Goal: Information Seeking & Learning: Understand process/instructions

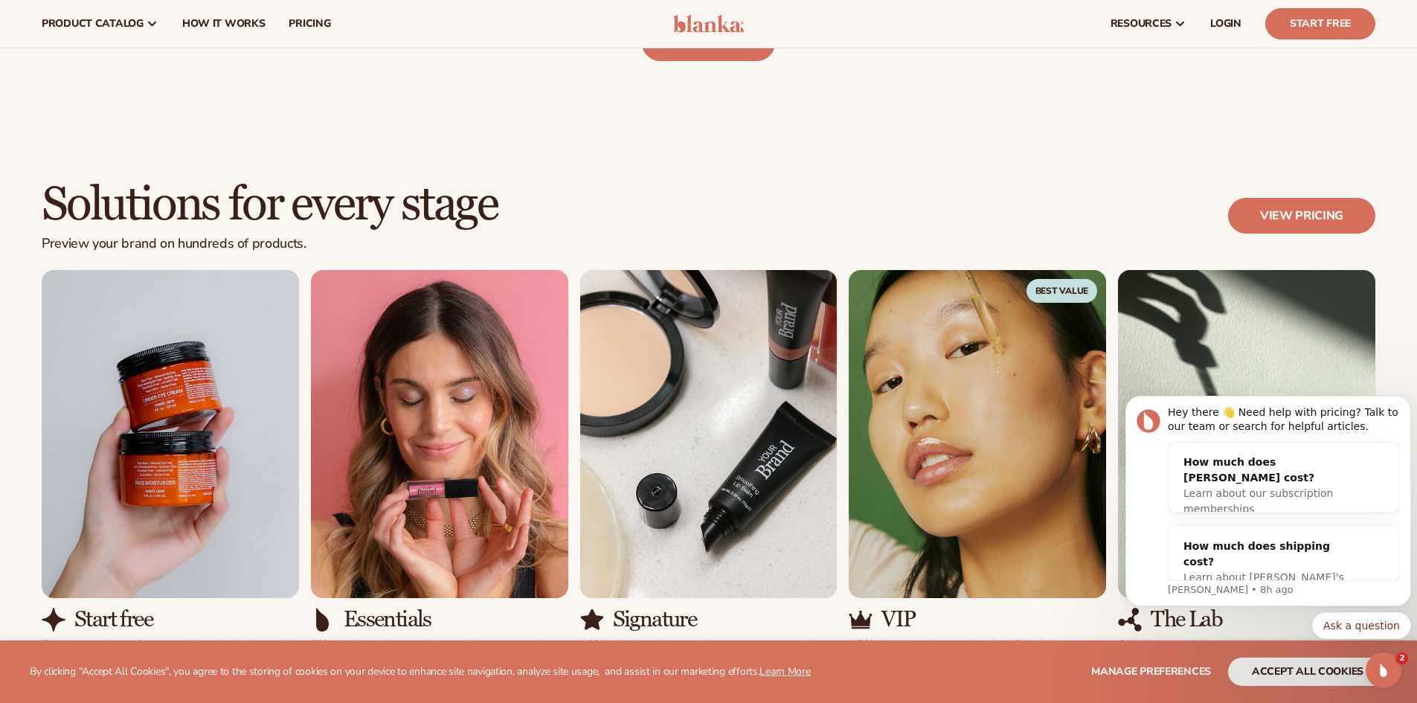
scroll to position [698, 0]
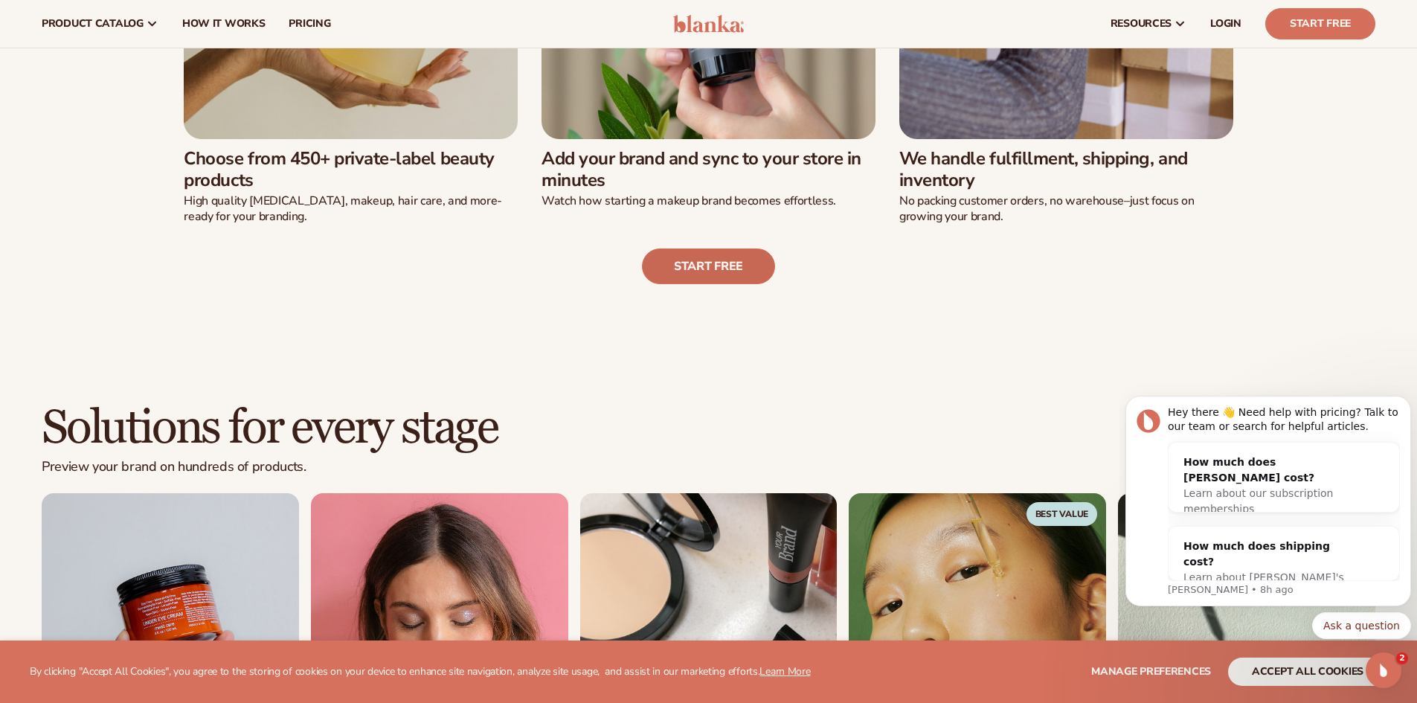
click at [667, 255] on link "Start free" at bounding box center [708, 267] width 133 height 36
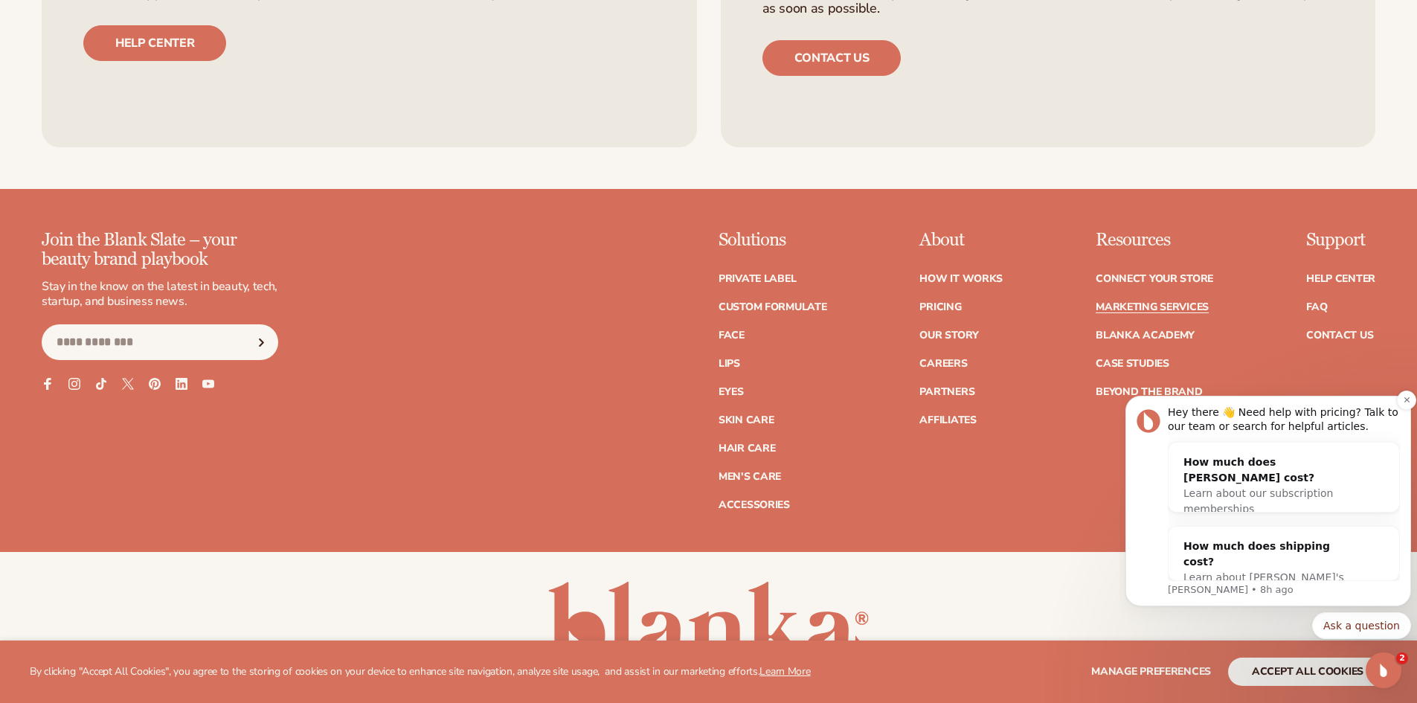
scroll to position [3823, 0]
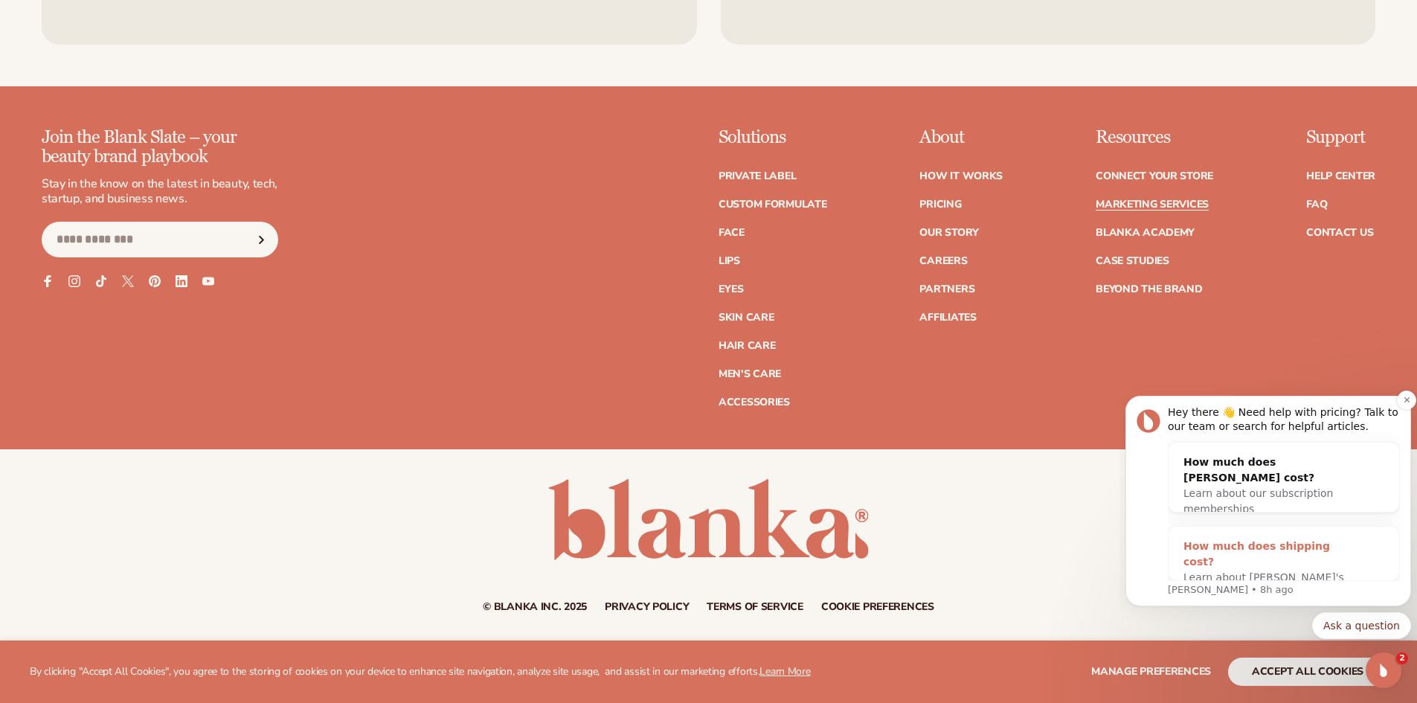
click at [1288, 571] on span "Learn about [PERSON_NAME]'s shipping costs" at bounding box center [1264, 585] width 161 height 28
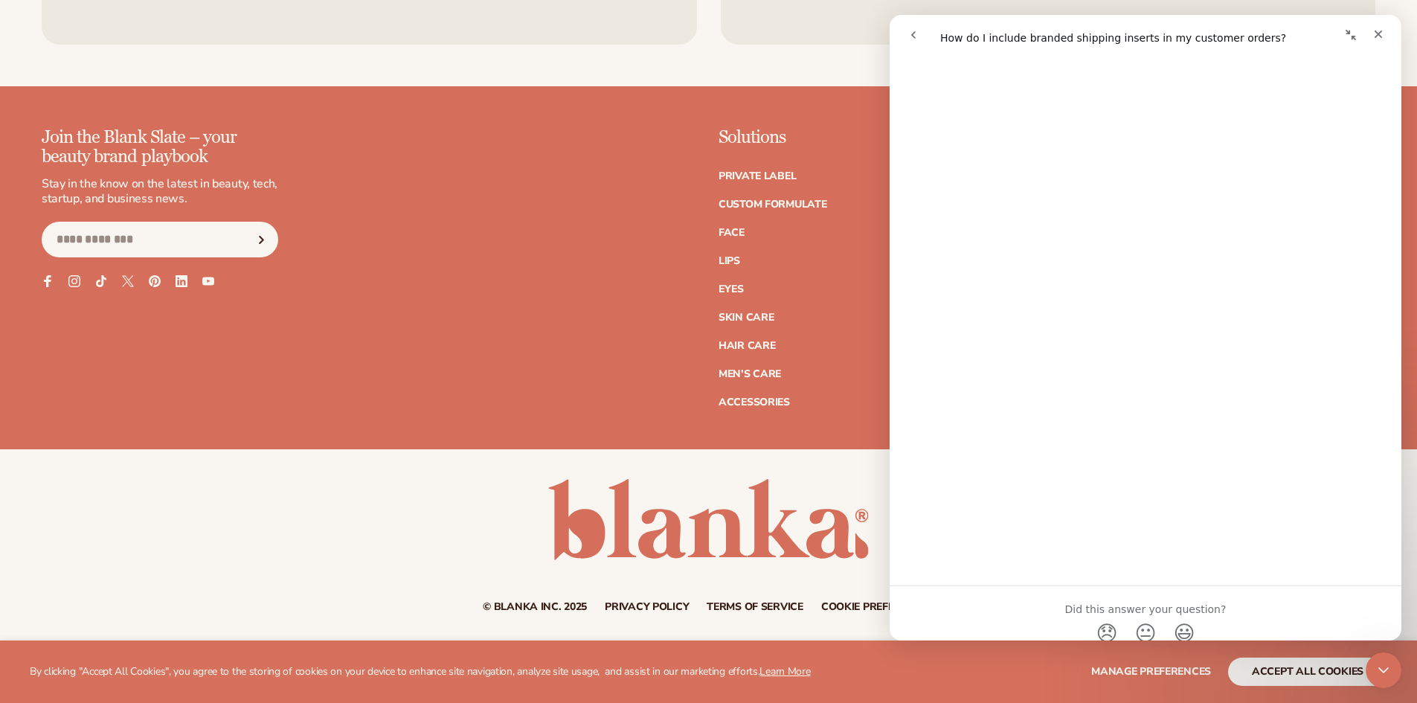
scroll to position [573, 0]
click at [664, 460] on div "© Blanka Inc. 2025 Privacy policy Terms of service Contact information Cookie p…" at bounding box center [708, 545] width 1417 height 193
click at [1371, 663] on div "Close Intercom Messenger" at bounding box center [1382, 668] width 36 height 36
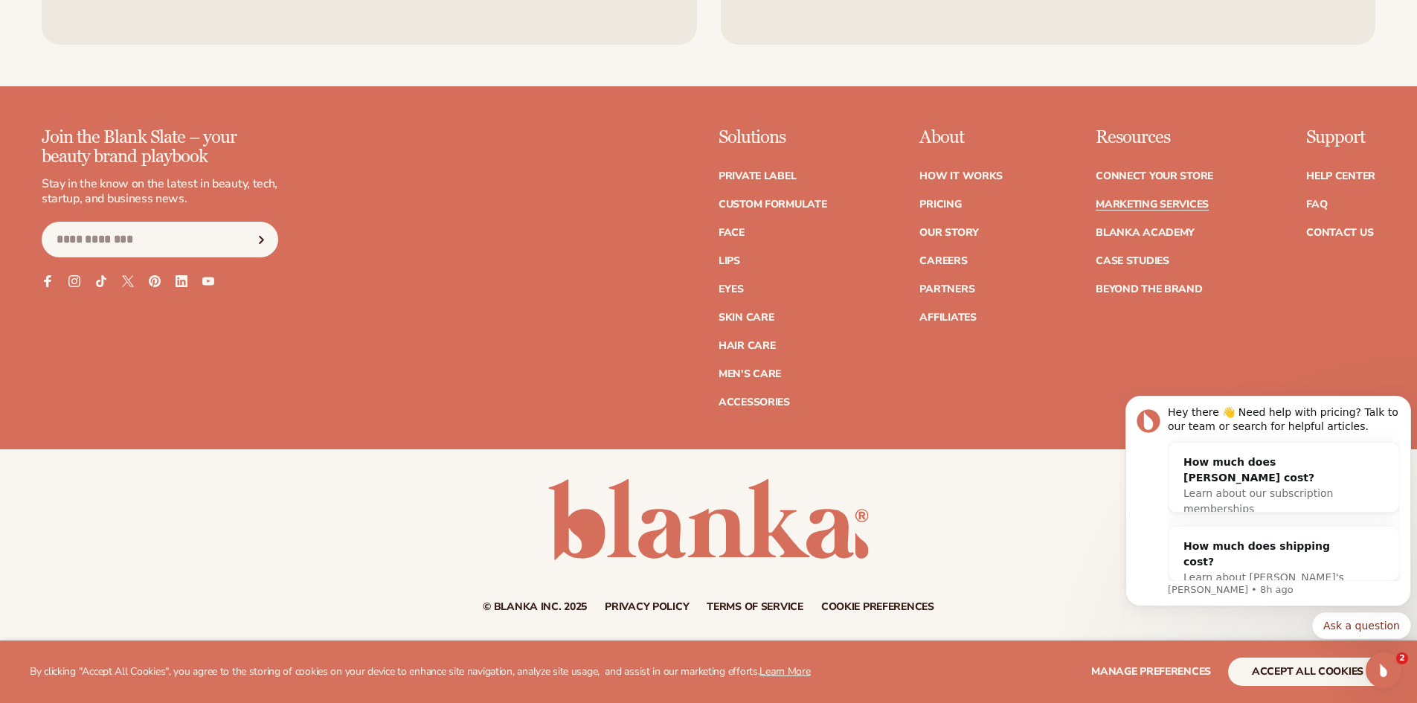
scroll to position [0, 0]
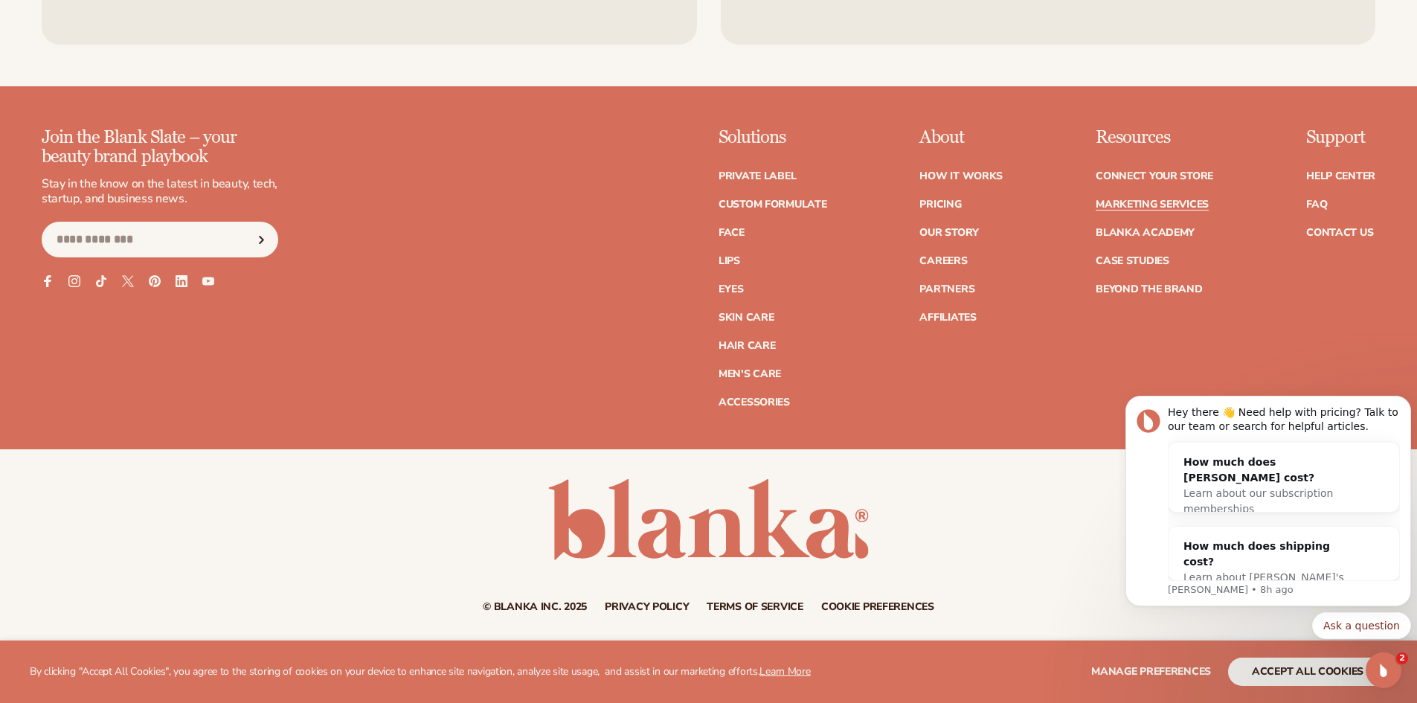
click at [1182, 326] on div "Resources Connect your store Marketing services Blanka Academy Case Studies Bey…" at bounding box center [1155, 268] width 118 height 280
click at [990, 178] on link "How It Works" at bounding box center [961, 176] width 83 height 10
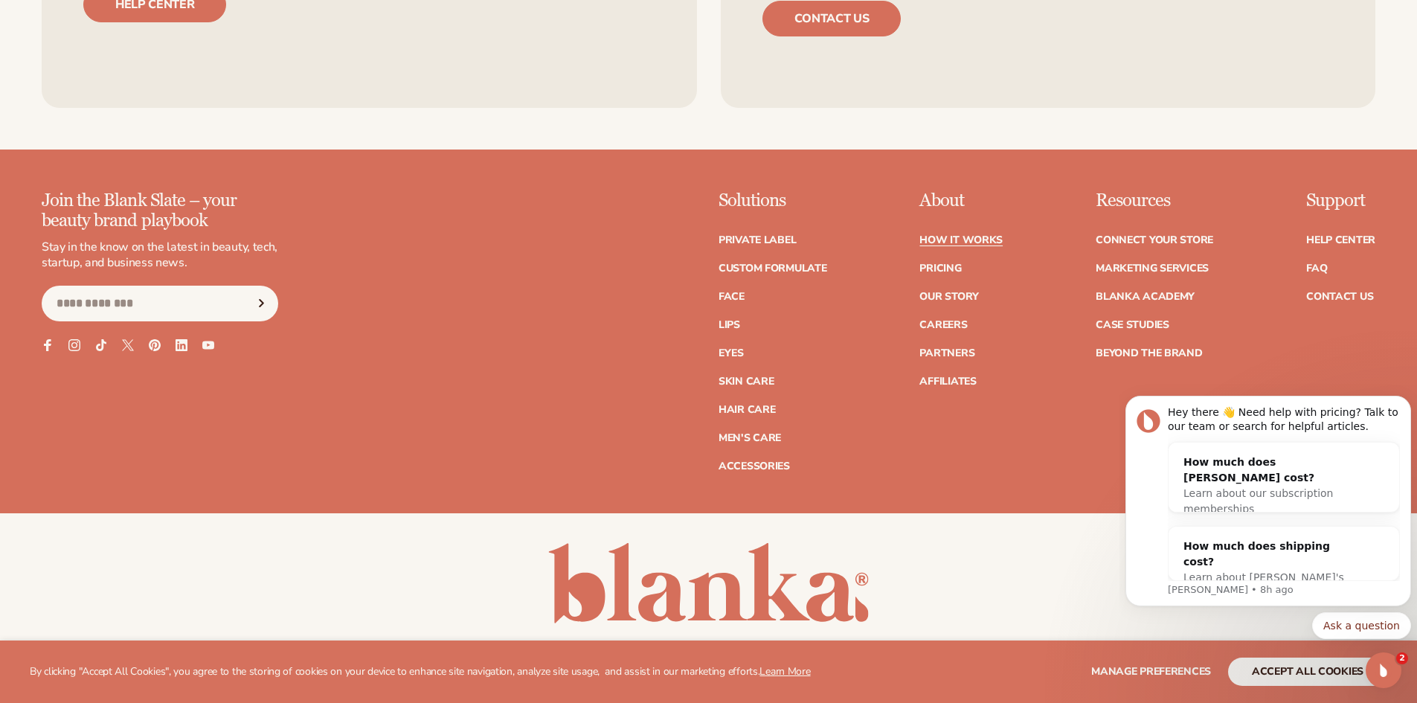
scroll to position [3898, 0]
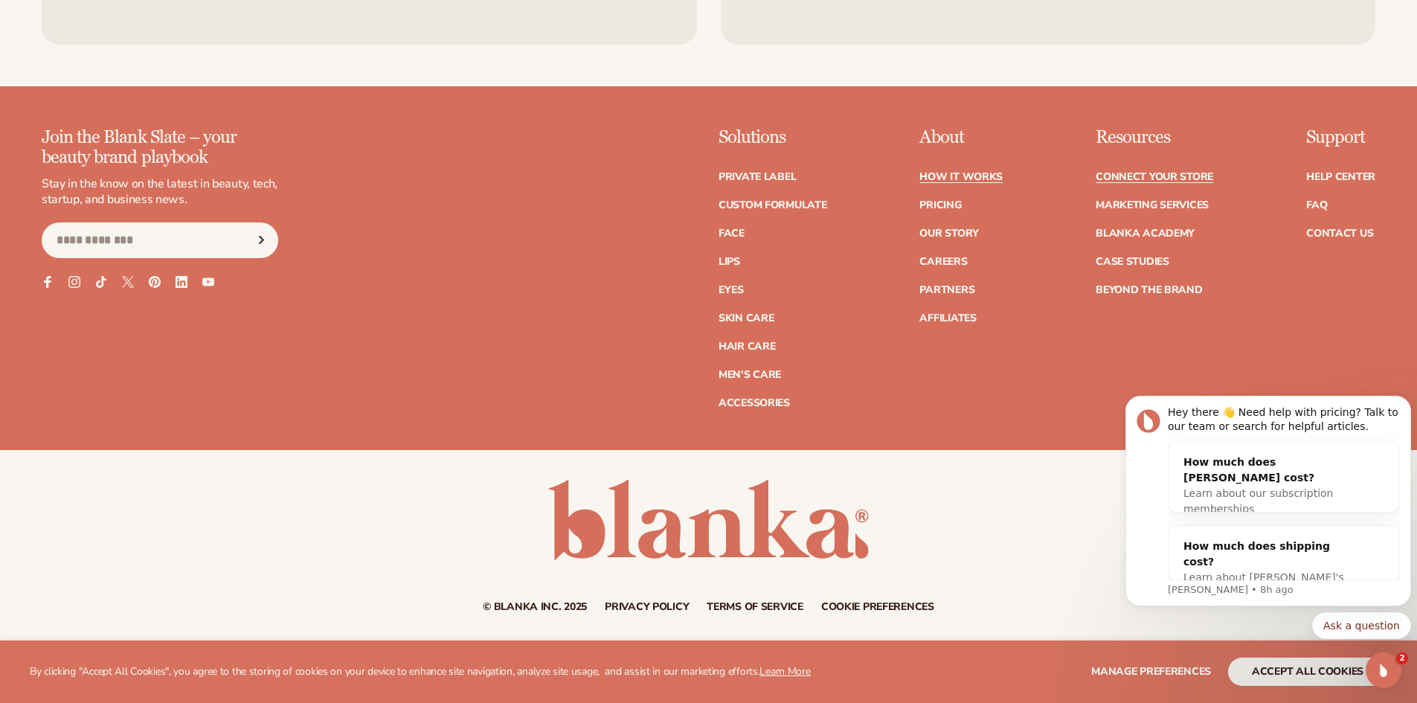
click at [1121, 176] on link "Connect your store" at bounding box center [1155, 177] width 118 height 10
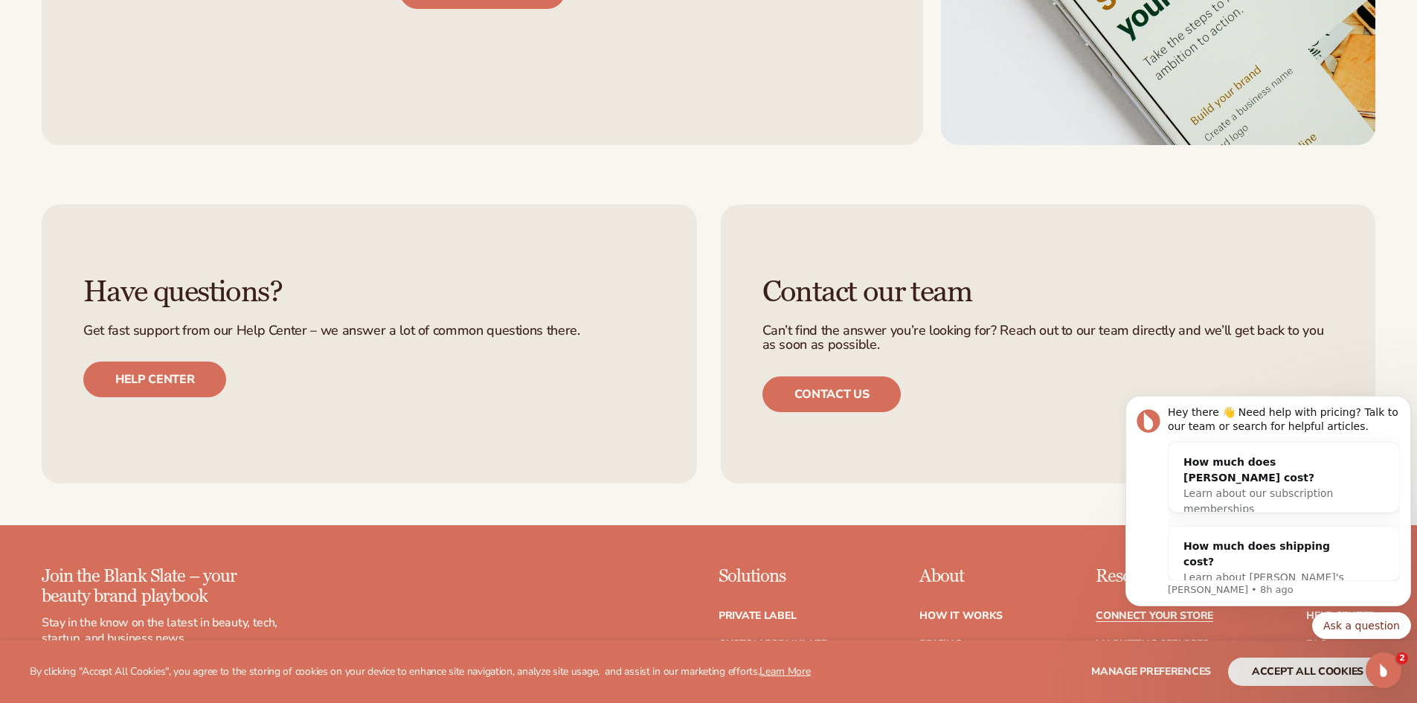
scroll to position [1637, 0]
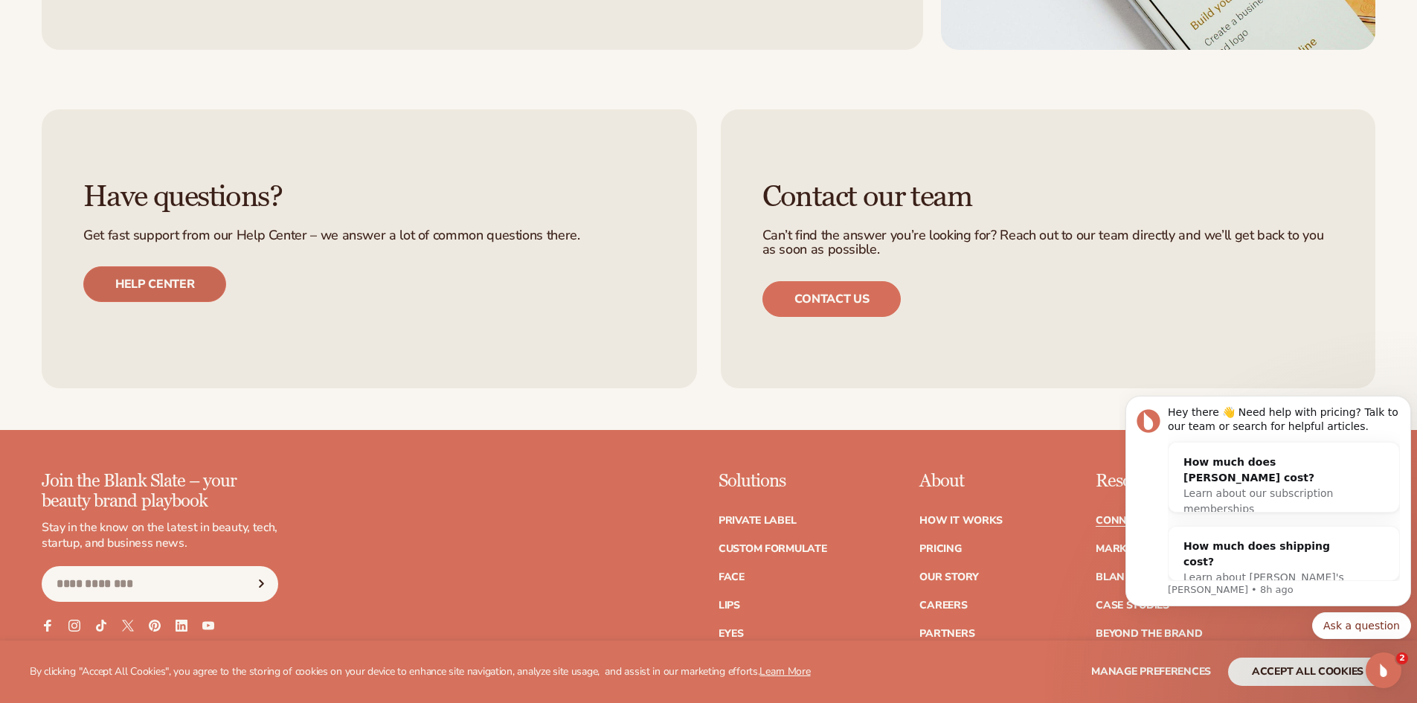
click at [132, 286] on link "Help center" at bounding box center [154, 284] width 143 height 36
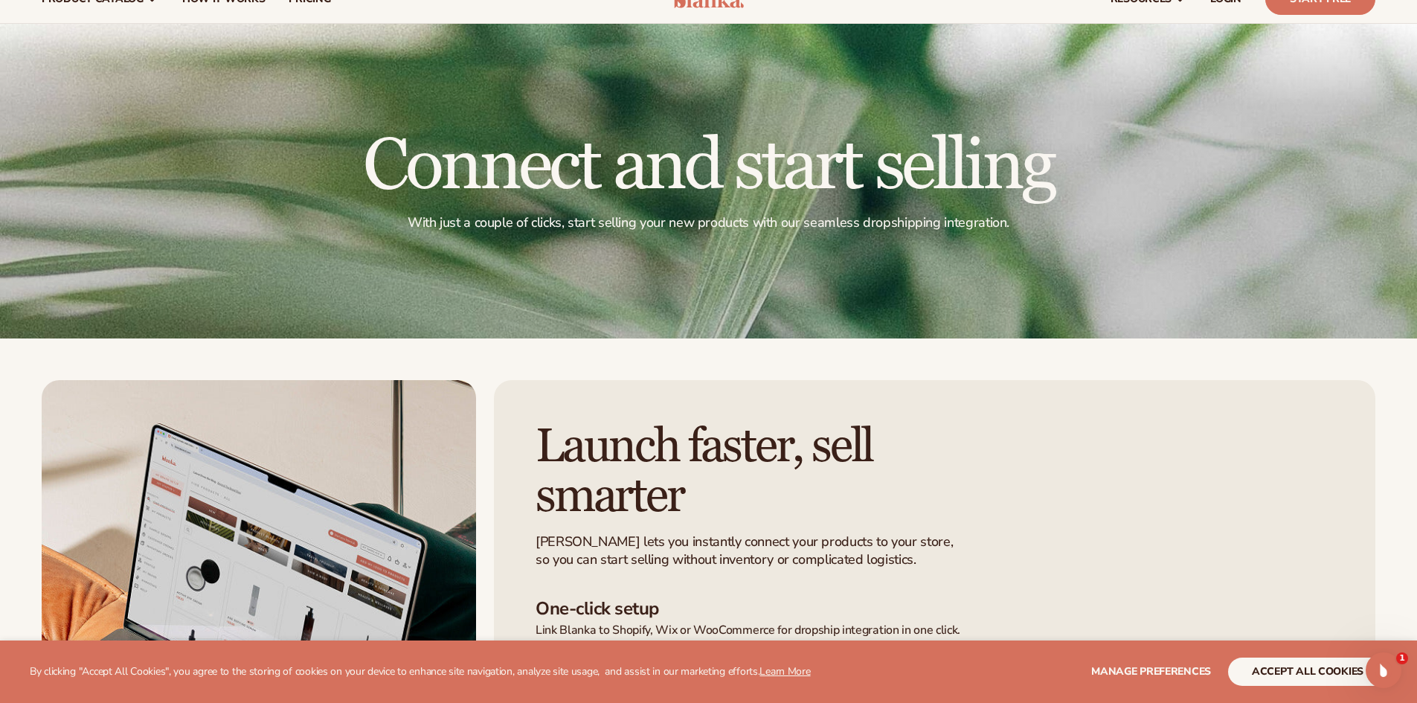
scroll to position [0, 0]
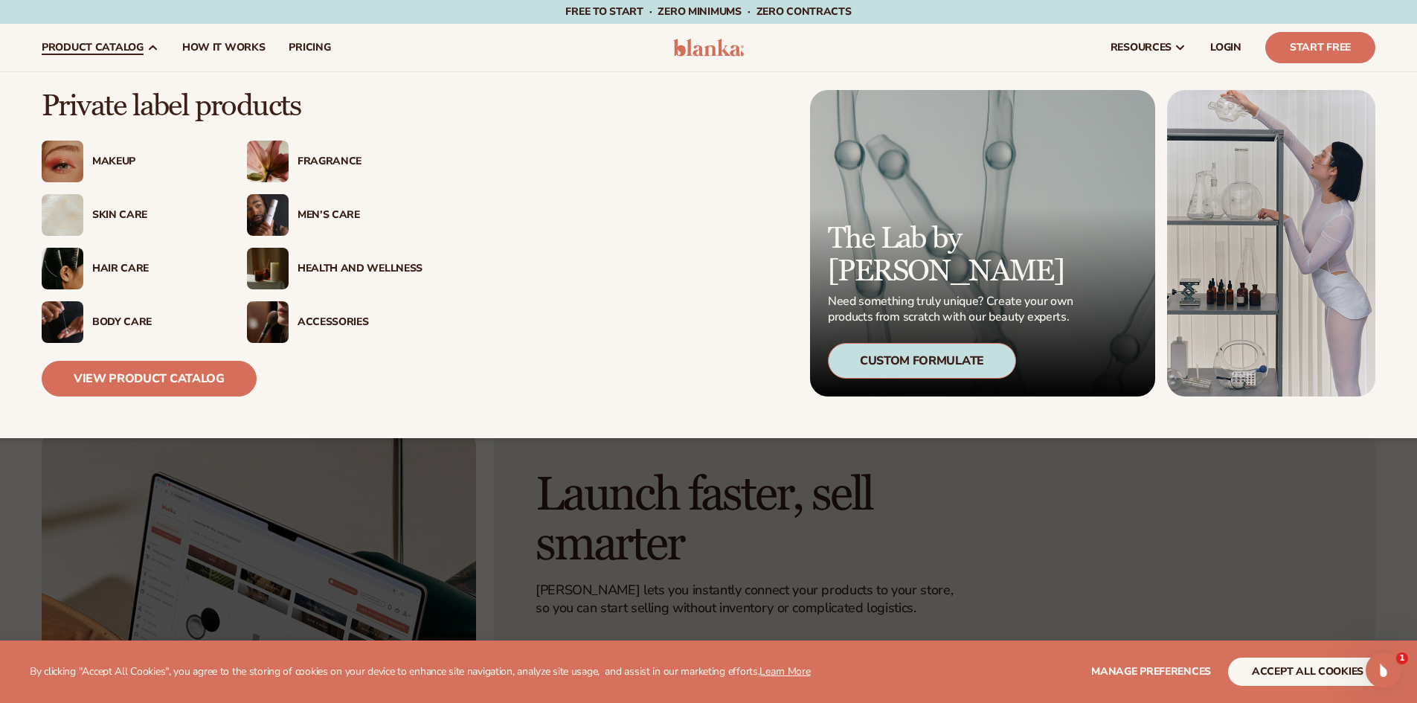
click at [333, 318] on div "Accessories" at bounding box center [360, 322] width 125 height 13
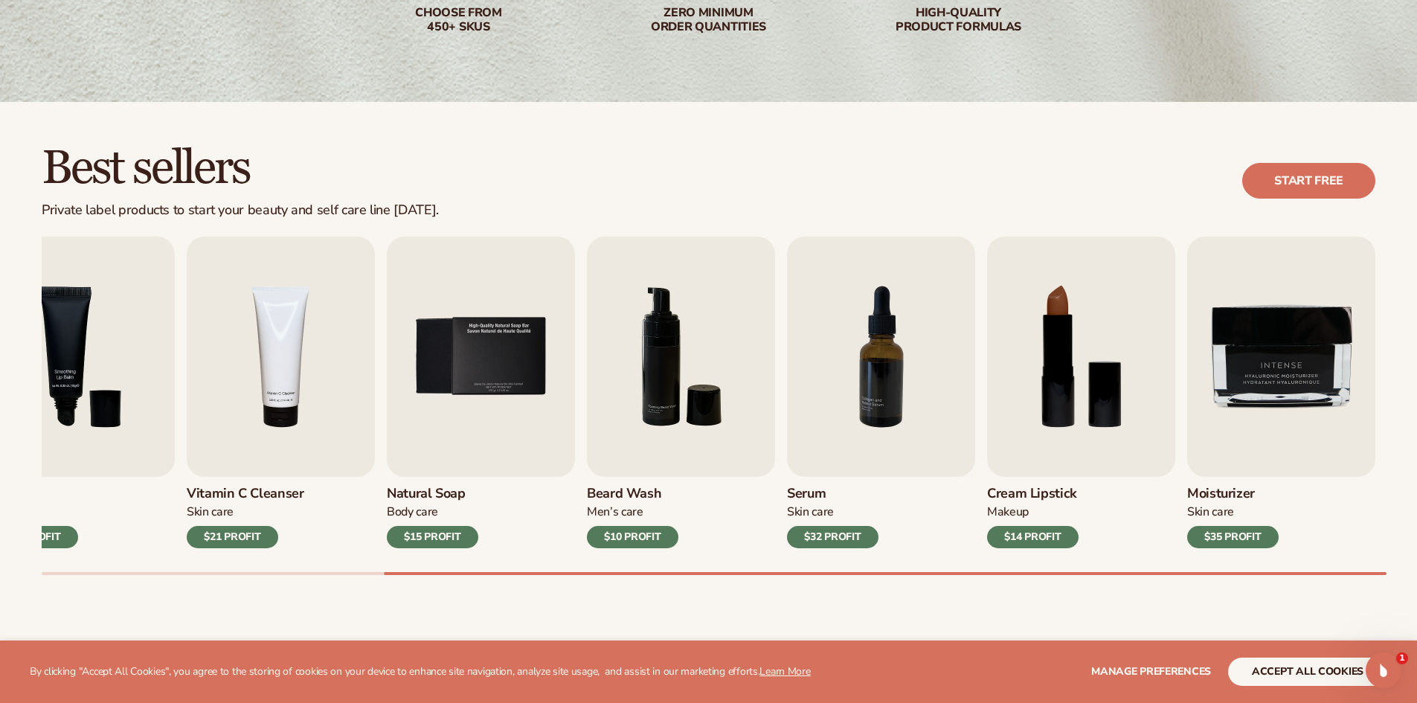
scroll to position [521, 0]
